Goal: Task Accomplishment & Management: Use online tool/utility

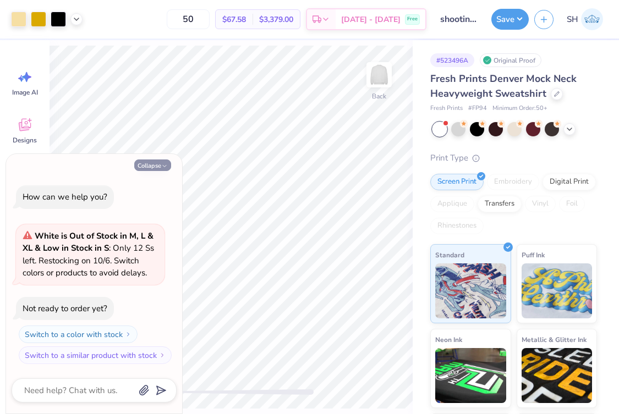
click at [164, 167] on icon "button" at bounding box center [164, 166] width 7 height 7
type textarea "x"
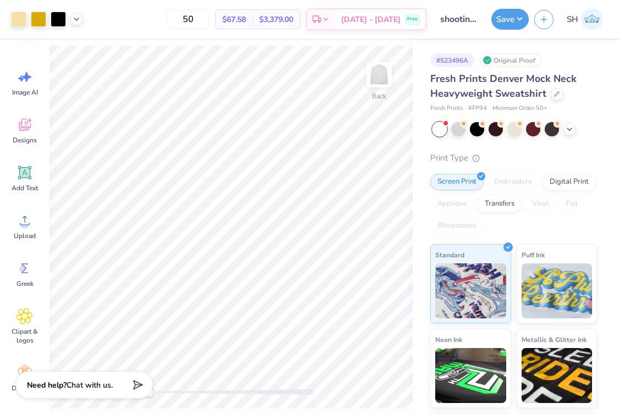
drag, startPoint x: 151, startPoint y: 396, endPoint x: 199, endPoint y: 395, distance: 48.4
click at [199, 395] on div "Art colors 50 $67.58 Per Item $3,379.00 Total Est. Delivery [DATE] - [DATE] Fre…" at bounding box center [309, 207] width 619 height 414
click at [159, 395] on div at bounding box center [230, 392] width 165 height 11
drag, startPoint x: 159, startPoint y: 396, endPoint x: 197, endPoint y: 395, distance: 38.5
click at [196, 396] on div "Accessibility label" at bounding box center [193, 392] width 11 height 11
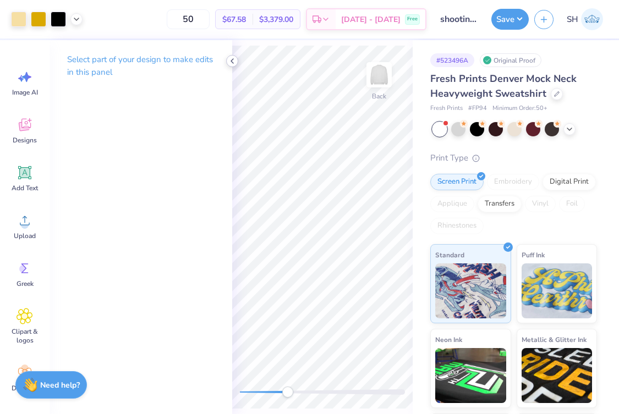
click at [228, 62] on icon at bounding box center [232, 61] width 9 height 9
click at [231, 57] on icon at bounding box center [232, 61] width 9 height 9
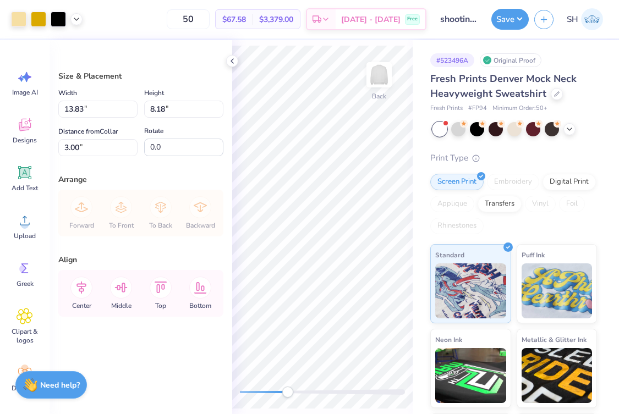
click at [228, 56] on div "Size & Placement Width 13.83 13.83 " Height 8.18 8.18 " Distance from Collar 3.…" at bounding box center [140, 227] width 183 height 374
click at [230, 57] on icon at bounding box center [232, 61] width 9 height 9
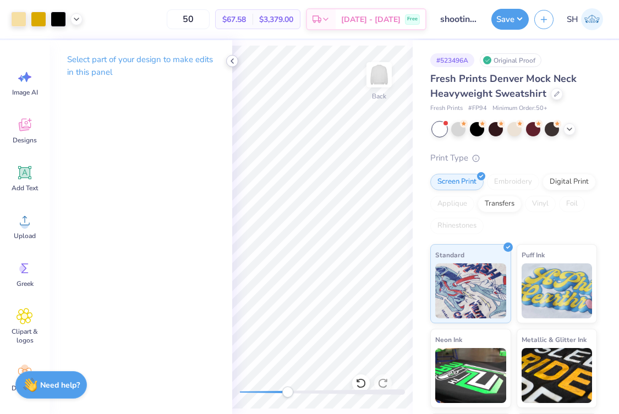
click at [232, 62] on icon at bounding box center [232, 61] width 9 height 9
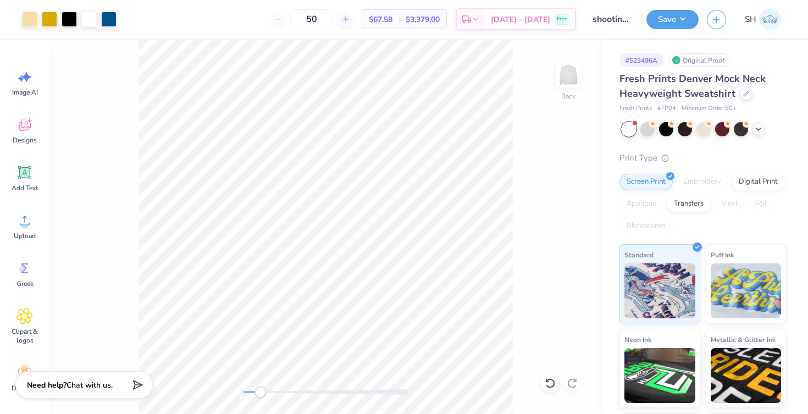
click at [289, 374] on div "Back" at bounding box center [325, 227] width 553 height 374
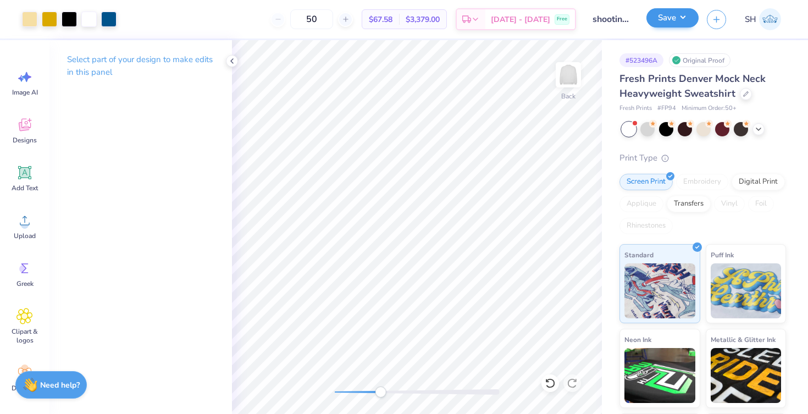
click at [618, 18] on button "Save" at bounding box center [673, 17] width 52 height 19
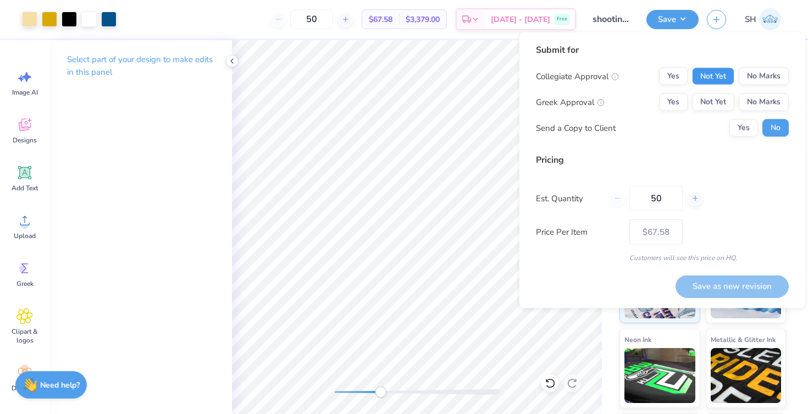
click at [618, 74] on button "Not Yet" at bounding box center [713, 77] width 42 height 18
click at [618, 107] on button "Not Yet" at bounding box center [713, 102] width 42 height 18
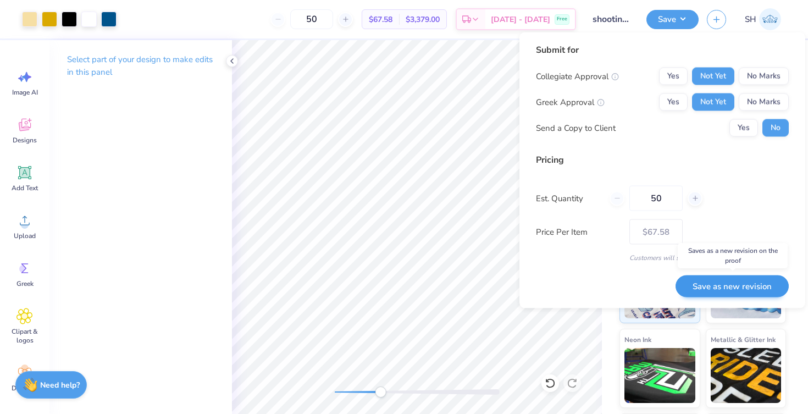
click at [618, 283] on button "Save as new revision" at bounding box center [732, 286] width 113 height 23
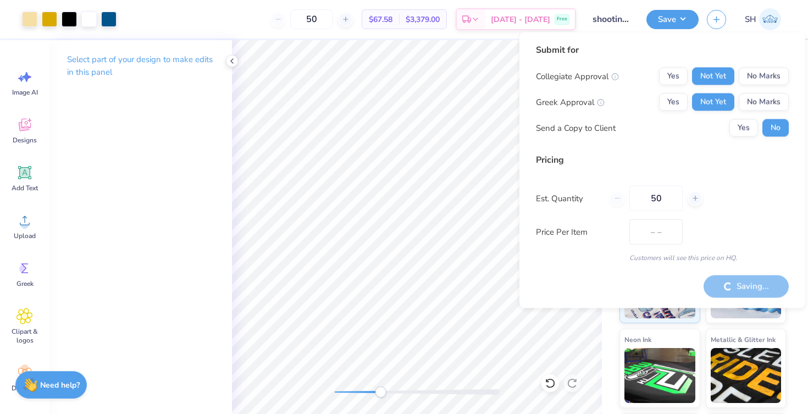
type input "$67.58"
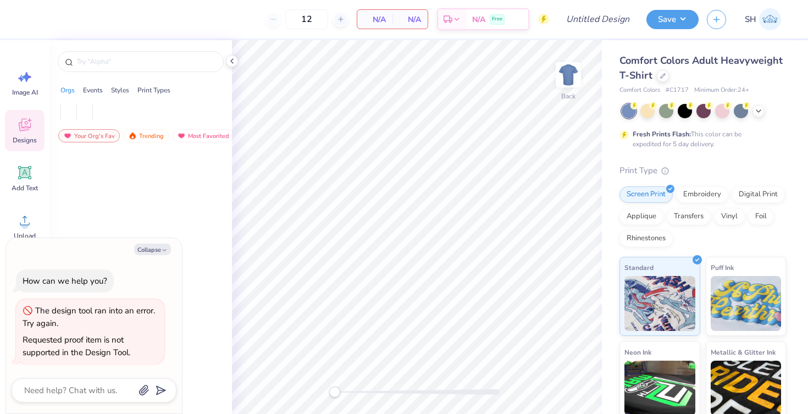
type textarea "x"
